Goal: Complete application form

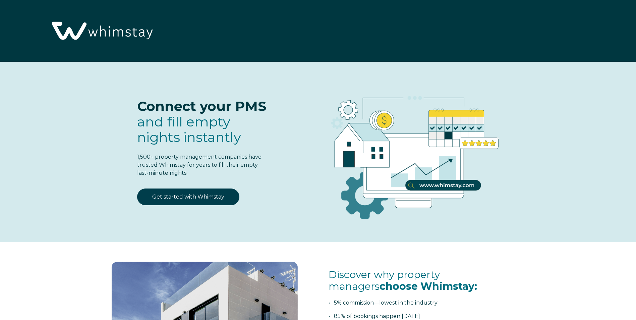
select select "US"
select select "Standard"
click at [207, 192] on link "Get started with Whimstay" at bounding box center [188, 196] width 102 height 17
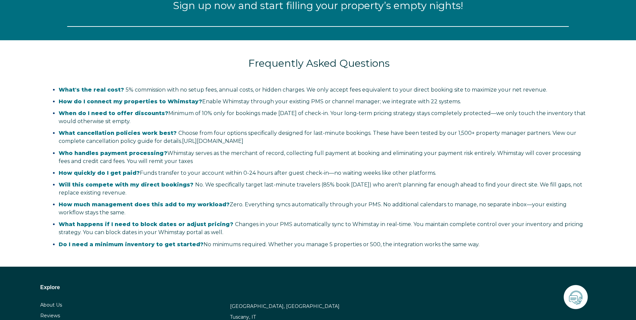
select select "US"
select select "Standard"
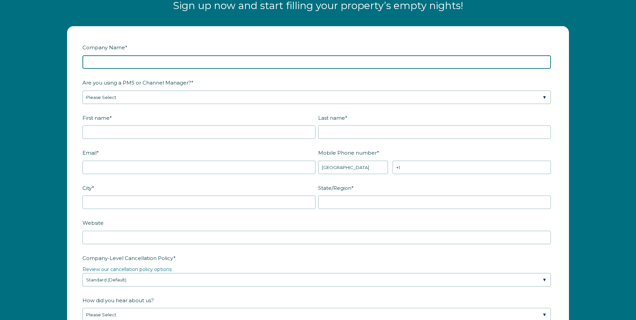
click at [112, 65] on input "Company Name *" at bounding box center [316, 61] width 468 height 13
type input "Salt Mountain Properties"
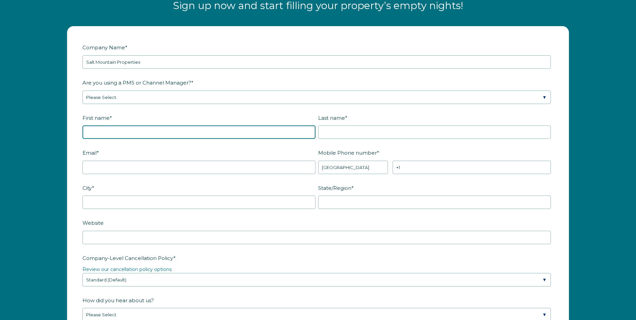
type input "Mitchell"
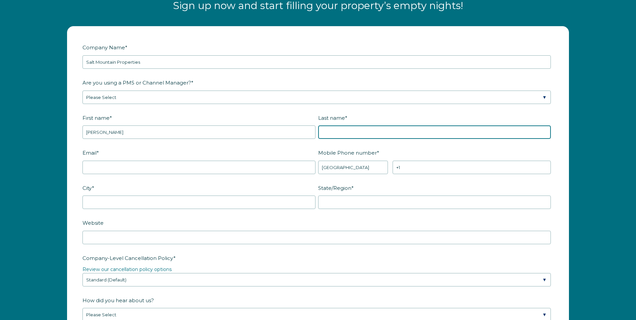
type input "richard"
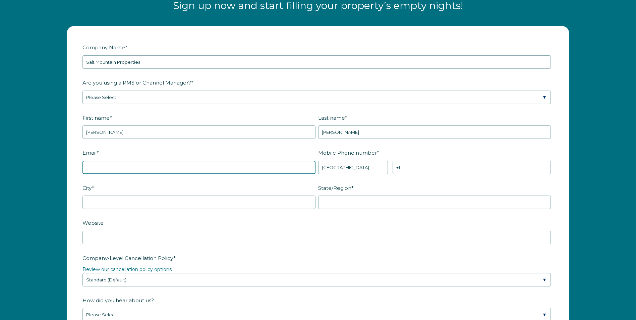
type input "mitch@saltmountainproperties.com"
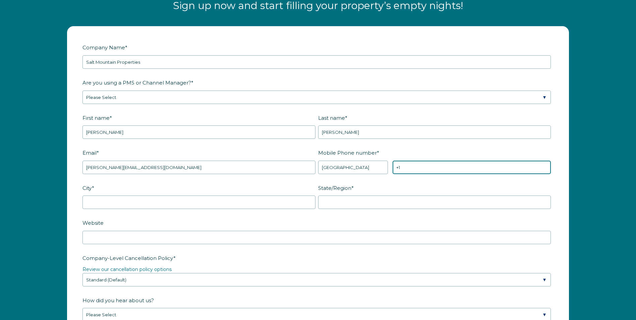
click at [417, 168] on input "+1" at bounding box center [471, 167] width 158 height 13
type input "+1 9196335639"
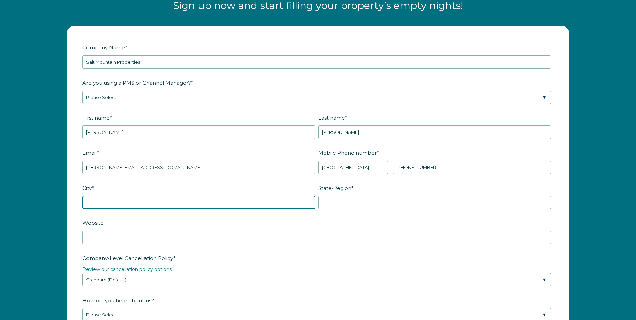
click at [125, 201] on input "City *" at bounding box center [198, 201] width 233 height 13
type input "cary"
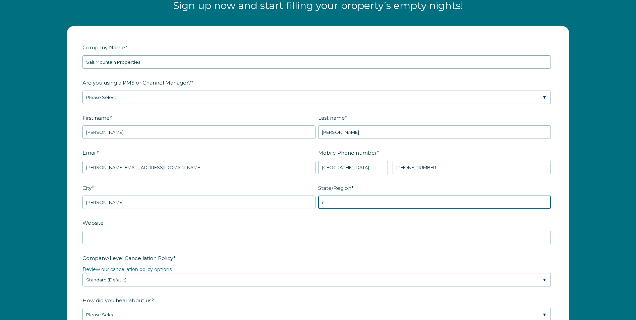
type input "North Carolina"
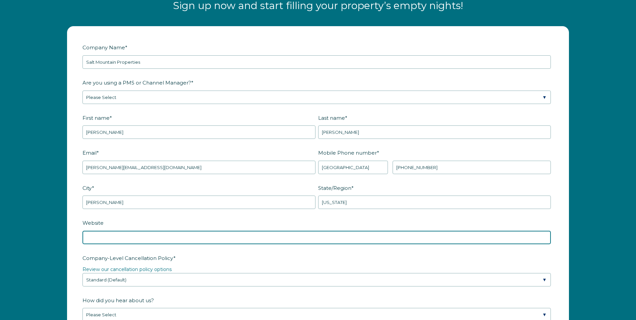
click at [155, 239] on input "Website" at bounding box center [316, 237] width 468 height 13
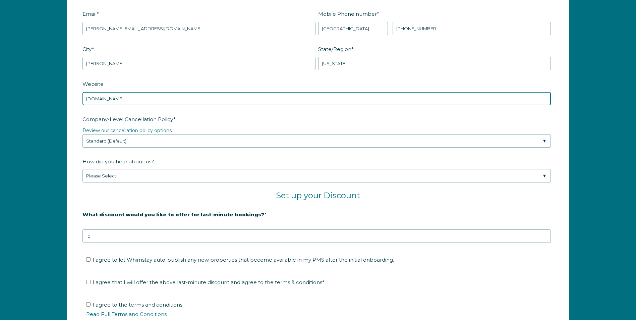
scroll to position [1030, 0]
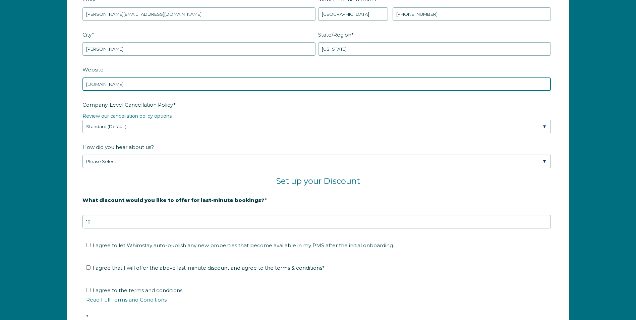
type input "saltmountainproperties.com"
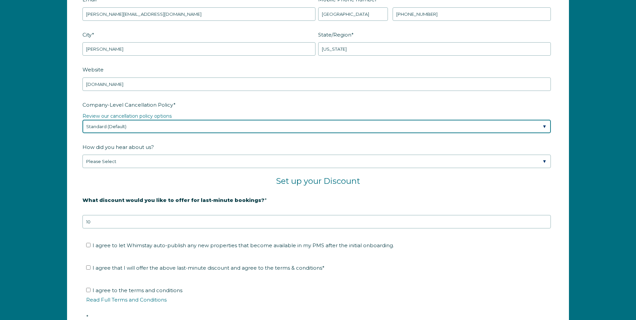
click at [545, 127] on select "Please Select Partial Standard (Default) Moderate Strict" at bounding box center [316, 126] width 468 height 13
click at [82, 120] on select "Please Select Partial Standard (Default) Moderate Strict" at bounding box center [316, 126] width 468 height 13
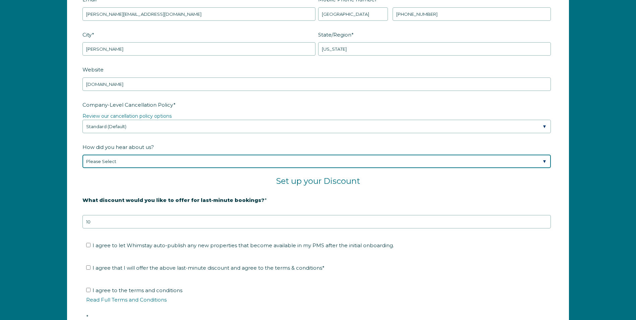
click at [156, 163] on select "Please Select Found Whimstay through a Google search Spoke to a Whimstay salesp…" at bounding box center [316, 161] width 468 height 13
select select "Marketing Email"
click at [82, 155] on select "Please Select Found Whimstay through a Google search Spoke to a Whimstay salesp…" at bounding box center [316, 161] width 468 height 13
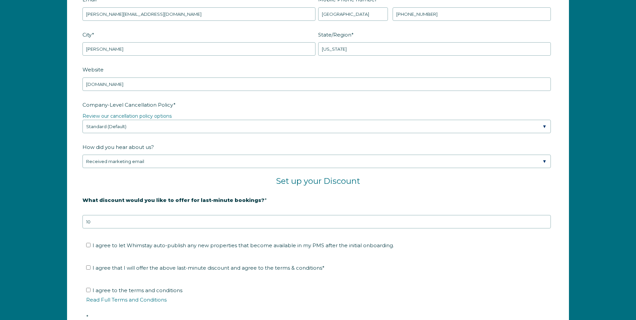
click at [90, 262] on fieldset "I agree that I will offer the above last-minute discount and agree to the terms…" at bounding box center [317, 270] width 471 height 22
click at [88, 268] on input "I agree that I will offer the above last-minute discount and agree to the terms…" at bounding box center [88, 267] width 4 height 4
checkbox input "true"
click at [86, 290] on input "I agree to the terms and conditions Read Full Terms and Conditions *" at bounding box center [88, 290] width 4 height 4
checkbox input "true"
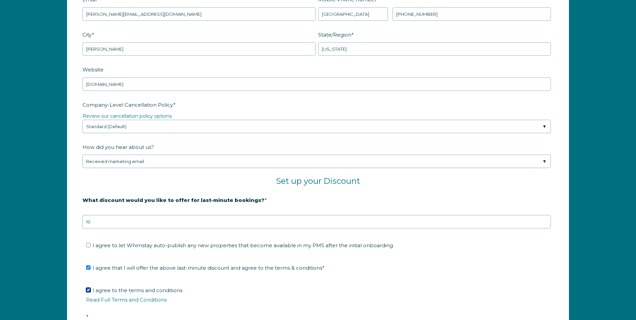
scroll to position [1249, 0]
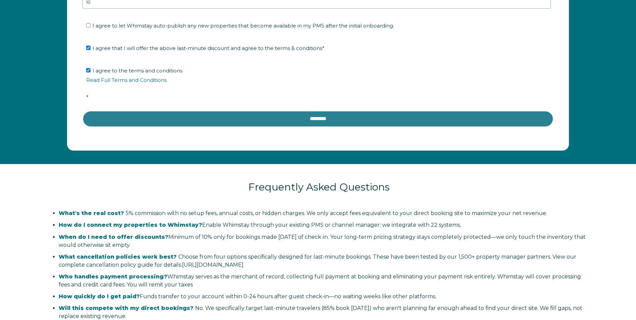
click at [329, 116] on input "********" at bounding box center [317, 119] width 471 height 16
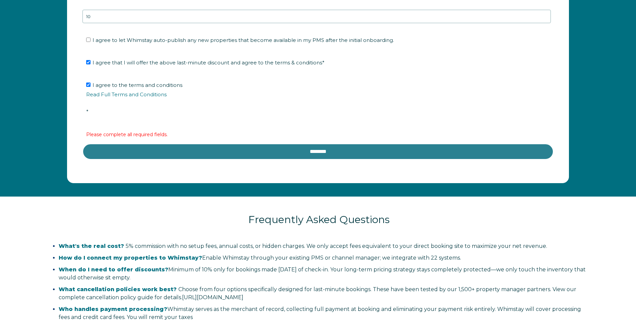
scroll to position [1264, 0]
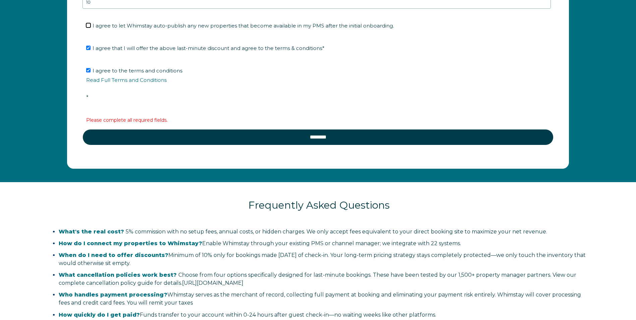
click at [88, 26] on input "I agree to let Whimstay auto-publish any new properties that become available i…" at bounding box center [88, 25] width 4 height 4
checkbox input "true"
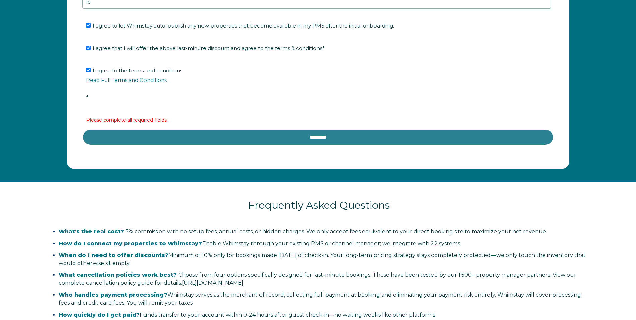
click at [315, 134] on input "********" at bounding box center [317, 137] width 471 height 16
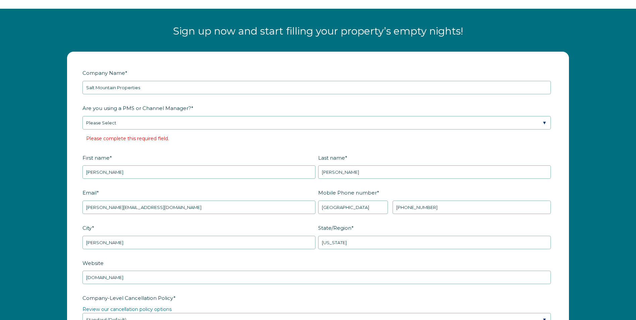
scroll to position [847, 0]
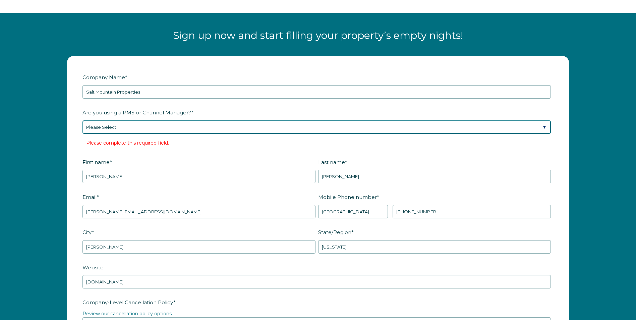
click at [147, 124] on select "Please Select Barefoot BookingPal Boost Brightside CiiRUS Escapia Guesty Hostaw…" at bounding box center [316, 126] width 468 height 13
select select "Hostaway"
click at [82, 120] on select "Please Select Barefoot BookingPal Boost Brightside CiiRUS Escapia Guesty Hostaw…" at bounding box center [316, 126] width 468 height 13
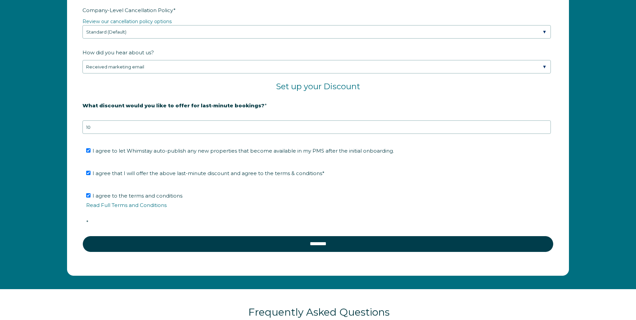
scroll to position [1158, 0]
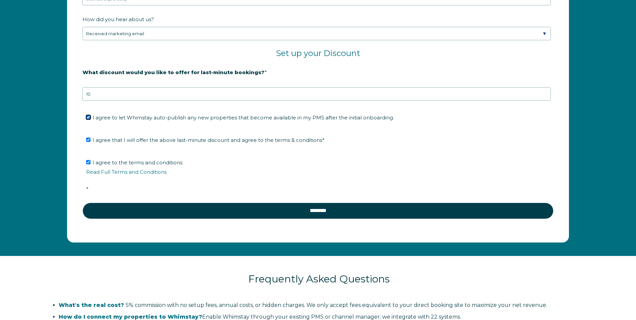
click at [88, 119] on input "I agree to let Whimstay auto-publish any new properties that become available i…" at bounding box center [88, 117] width 4 height 4
checkbox input "false"
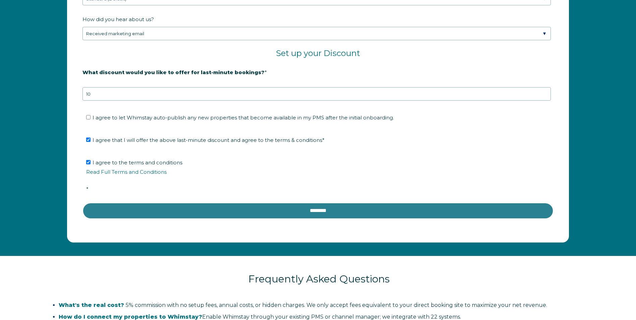
click at [290, 207] on input "********" at bounding box center [317, 210] width 471 height 16
click at [300, 212] on input "********" at bounding box center [317, 210] width 471 height 16
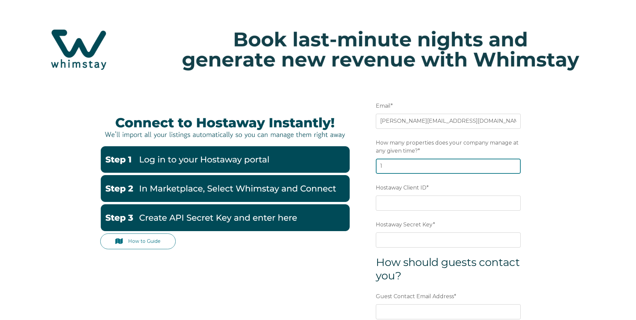
click at [514, 166] on input "1" at bounding box center [448, 166] width 145 height 15
click at [514, 166] on input "2" at bounding box center [448, 166] width 145 height 15
click at [514, 166] on input "3" at bounding box center [448, 166] width 145 height 15
click at [514, 166] on input "4" at bounding box center [448, 166] width 145 height 15
click at [514, 166] on input "5" at bounding box center [448, 166] width 145 height 15
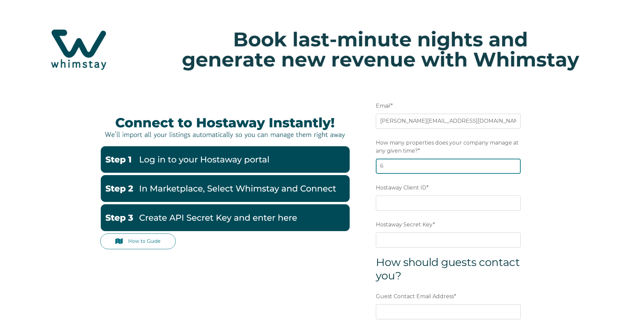
click at [514, 166] on input "6" at bounding box center [448, 166] width 145 height 15
click at [514, 166] on input "7" at bounding box center [448, 166] width 145 height 15
click at [514, 166] on input "8" at bounding box center [448, 166] width 145 height 15
click at [514, 166] on input "9" at bounding box center [448, 166] width 145 height 15
click at [514, 166] on input "10" at bounding box center [448, 166] width 145 height 15
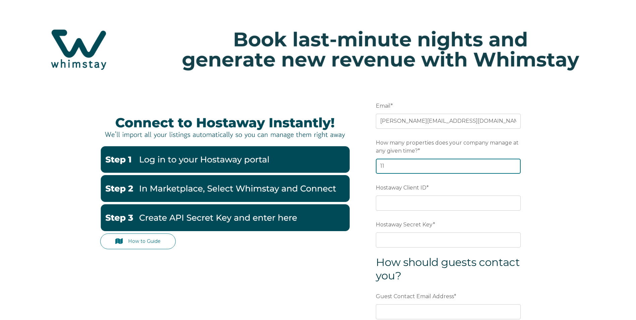
click at [514, 166] on input "11" at bounding box center [448, 166] width 145 height 15
click at [514, 166] on input "12" at bounding box center [448, 166] width 145 height 15
click at [514, 166] on input "13" at bounding box center [448, 166] width 145 height 15
click at [514, 166] on input "14" at bounding box center [448, 166] width 145 height 15
click at [514, 166] on input "15" at bounding box center [448, 166] width 145 height 15
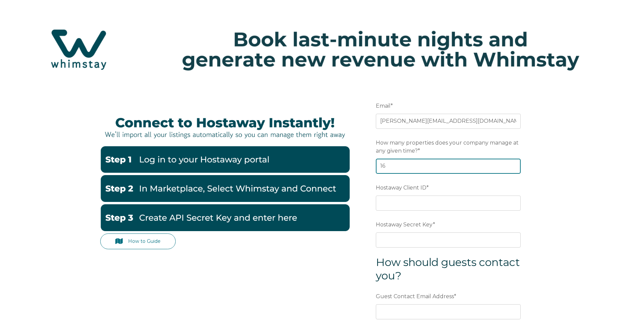
click at [514, 166] on input "16" at bounding box center [448, 166] width 145 height 15
click at [514, 166] on input "17" at bounding box center [448, 166] width 145 height 15
click at [514, 166] on input "18" at bounding box center [448, 166] width 145 height 15
type input "19"
click at [514, 166] on input "19" at bounding box center [448, 166] width 145 height 15
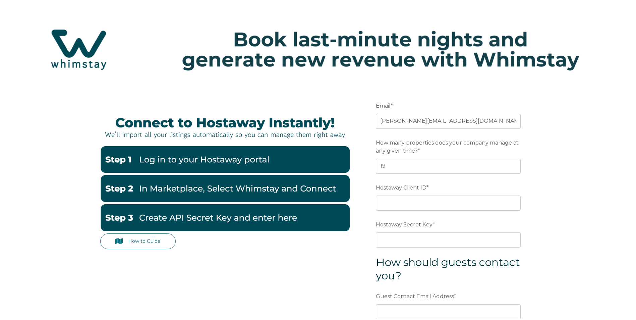
click at [551, 165] on div "How to Guide Email * mitch@saltmountainproperties.com Preferred language SDR Ho…" at bounding box center [318, 259] width 636 height 349
click at [422, 202] on input "Hostaway Client ID *" at bounding box center [448, 202] width 145 height 15
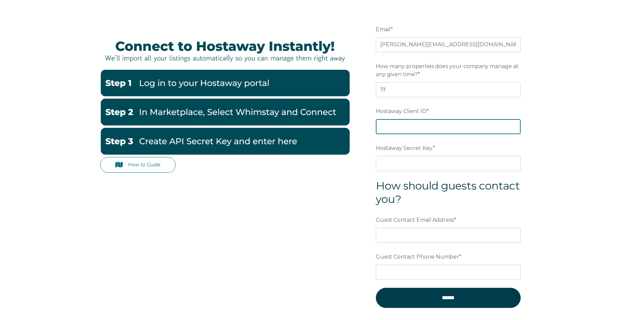
scroll to position [76, 0]
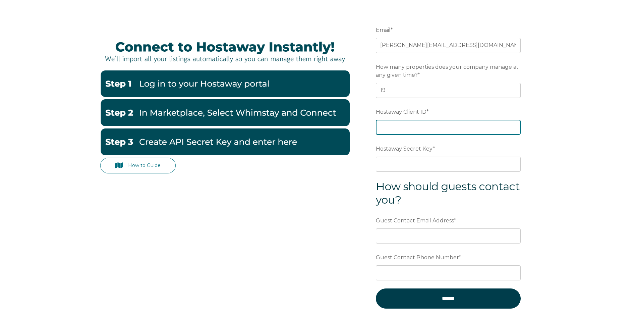
click at [397, 125] on input "Hostaway Client ID *" at bounding box center [448, 127] width 145 height 15
paste input "56041"
type input "56041"
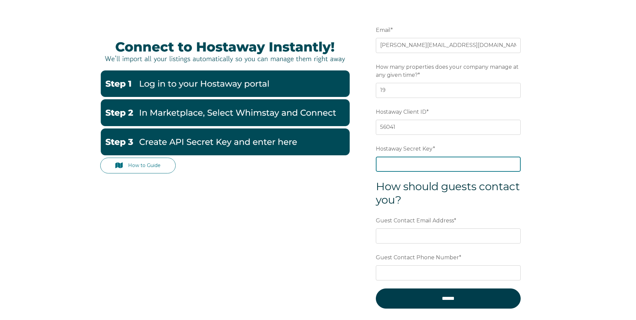
click at [401, 167] on input "Hostaway Secret Key *" at bounding box center [448, 164] width 145 height 15
click at [400, 168] on input "Hostaway Secret Key *" at bounding box center [448, 164] width 145 height 15
paste input "a32b0b70f15a310eb1dcf0a8916588e2ed85ace9672e44fbcdd5e1dd5f633619"
type input "a32b0b70f15a310eb1dcf0a8916588e2ed85ace9672e44fbcdd5e1dd5f633619"
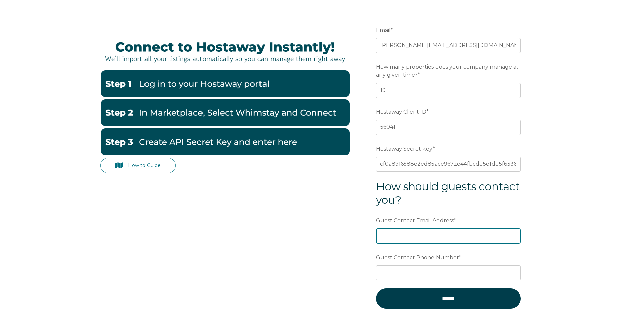
scroll to position [0, 0]
click at [415, 235] on input "Guest Contact Email Address *" at bounding box center [448, 235] width 145 height 15
click at [559, 219] on div "How to Guide Email * mitch@saltmountainproperties.com Preferred language SDR Ho…" at bounding box center [318, 183] width 636 height 349
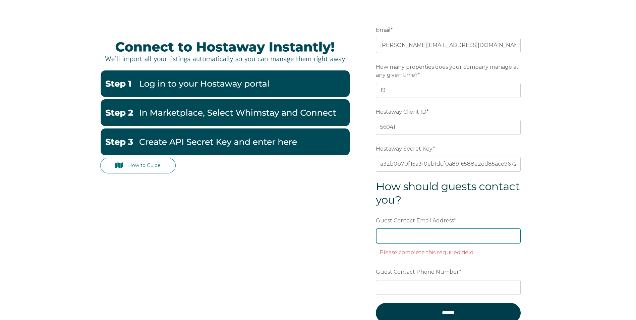
click at [428, 240] on input "Guest Contact Email Address *" at bounding box center [448, 235] width 145 height 15
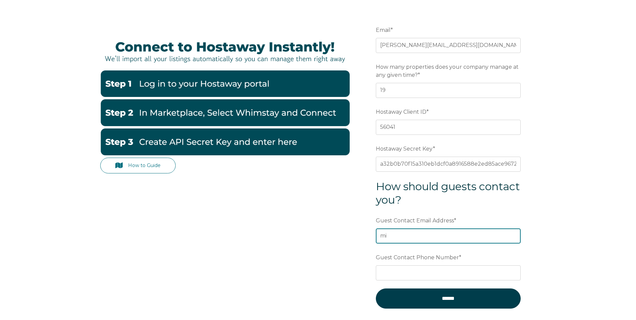
type input "m"
type input "mitch@saltmountainproperties.com"
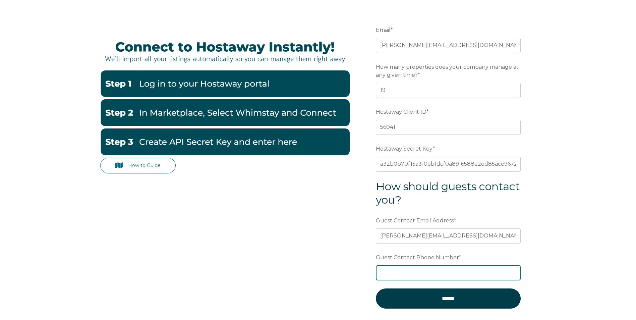
click at [418, 270] on input "Guest Contact Phone Number *" at bounding box center [448, 272] width 145 height 15
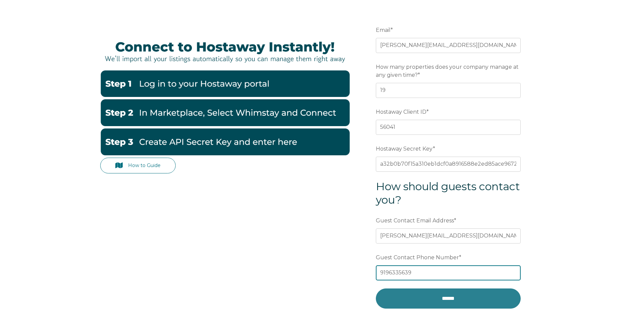
type input "9196335639"
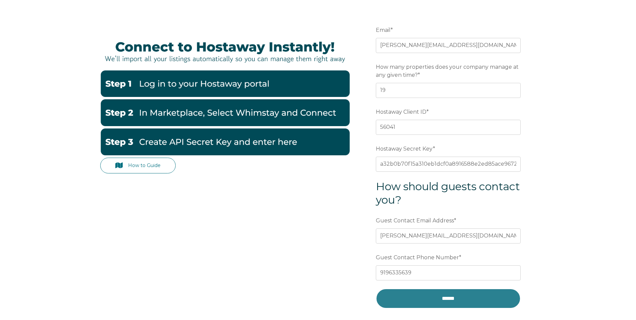
click at [444, 298] on input "******" at bounding box center [448, 298] width 145 height 20
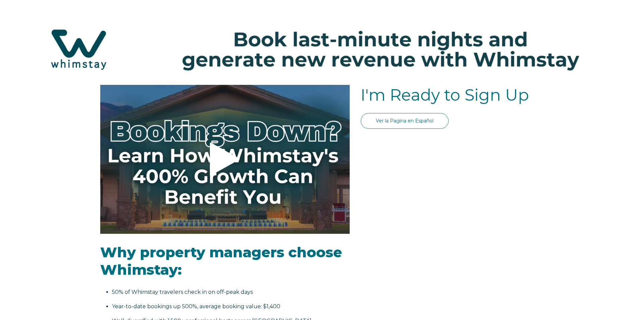
select select "US"
select select "Standard"
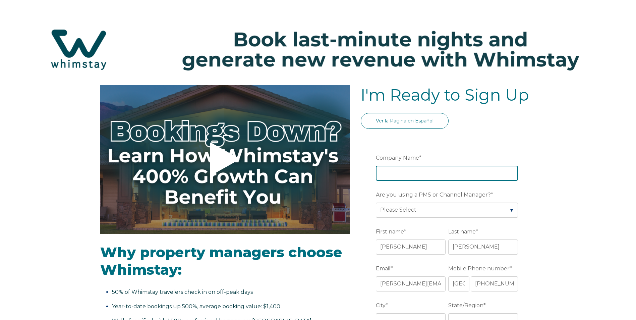
click at [399, 175] on input "Company Name *" at bounding box center [447, 173] width 142 height 15
type input "Salt Mountain Properties"
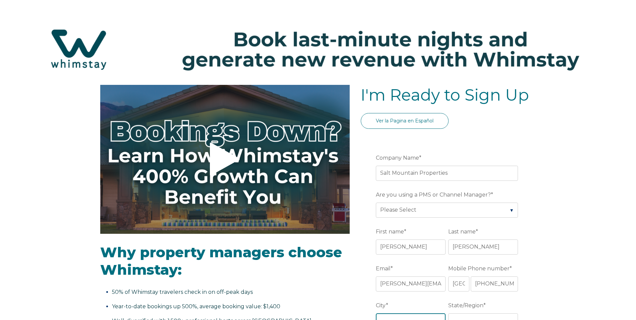
type input "cary"
type input "North Carolina"
type input "saltmountainproperties.com"
click at [427, 211] on select "Please Select Barefoot BookingPal Boost Brightside CiiRUS Escapia Guesty Hostaw…" at bounding box center [447, 209] width 142 height 15
select select "Hostaway"
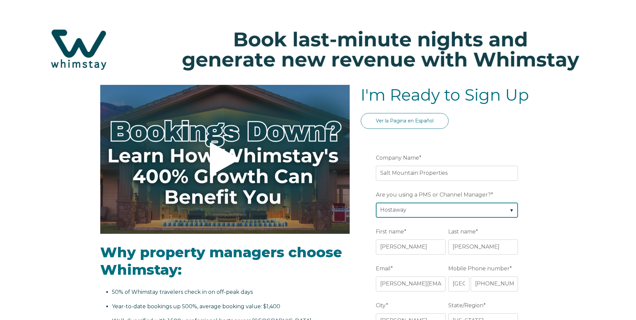
click at [376, 202] on select "Please Select Barefoot BookingPal Boost Brightside CiiRUS Escapia Guesty Hostaw…" at bounding box center [447, 209] width 142 height 15
